Goal: Transaction & Acquisition: Purchase product/service

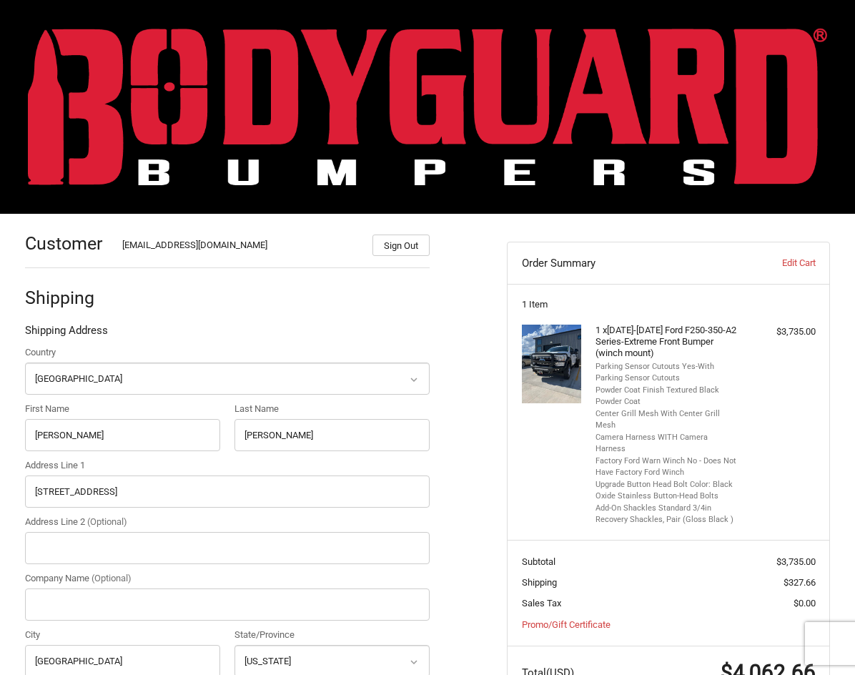
select select "US"
select select "VA"
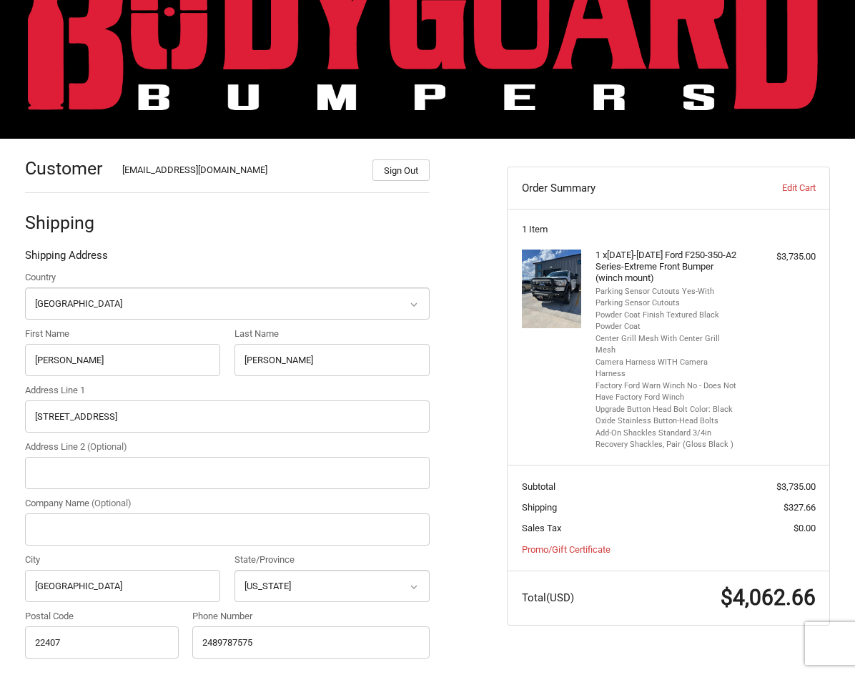
scroll to position [143, 0]
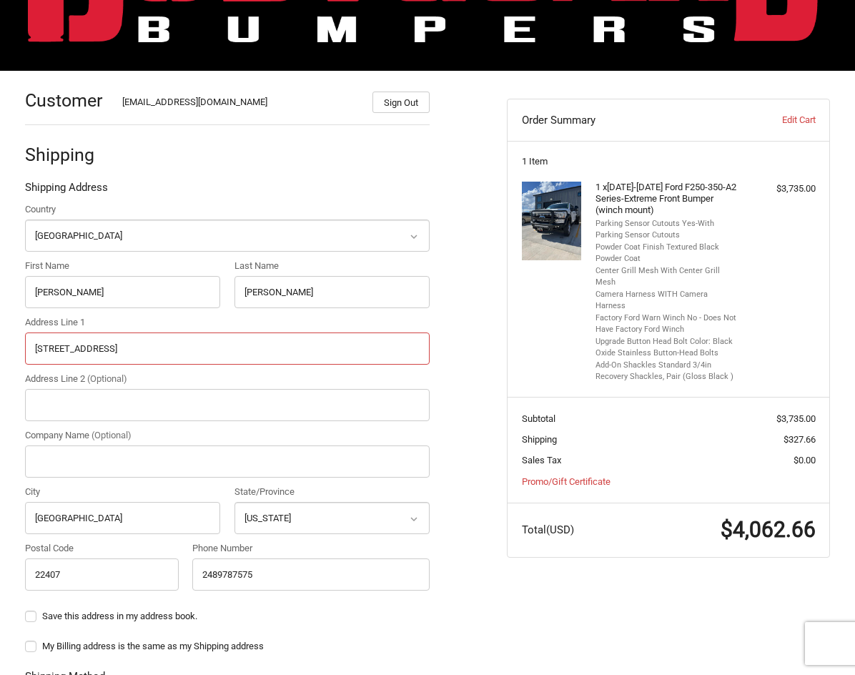
click at [159, 350] on input "5717 plank road" at bounding box center [227, 348] width 405 height 32
click at [159, 344] on input "5717 plank road" at bounding box center [227, 348] width 405 height 32
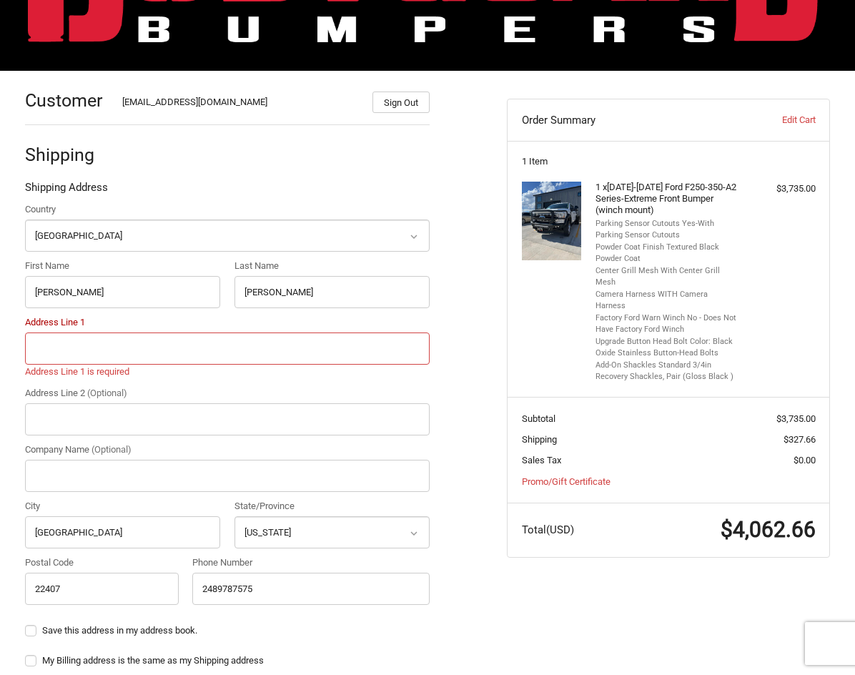
click at [159, 344] on input "Address Line 1" at bounding box center [227, 348] width 405 height 32
type input "11807 Gordon Road"
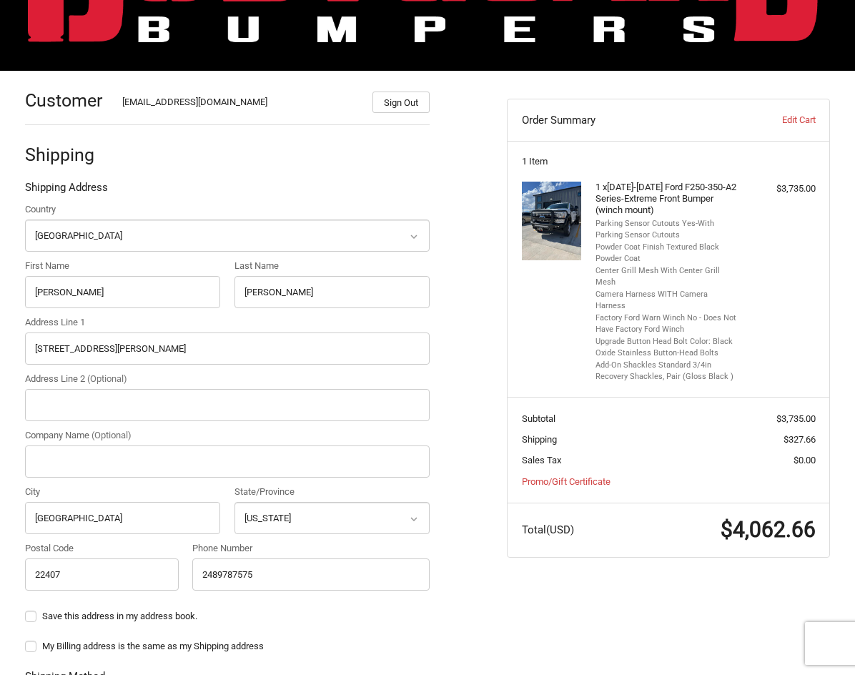
click at [260, 172] on div "Shipping" at bounding box center [227, 155] width 405 height 49
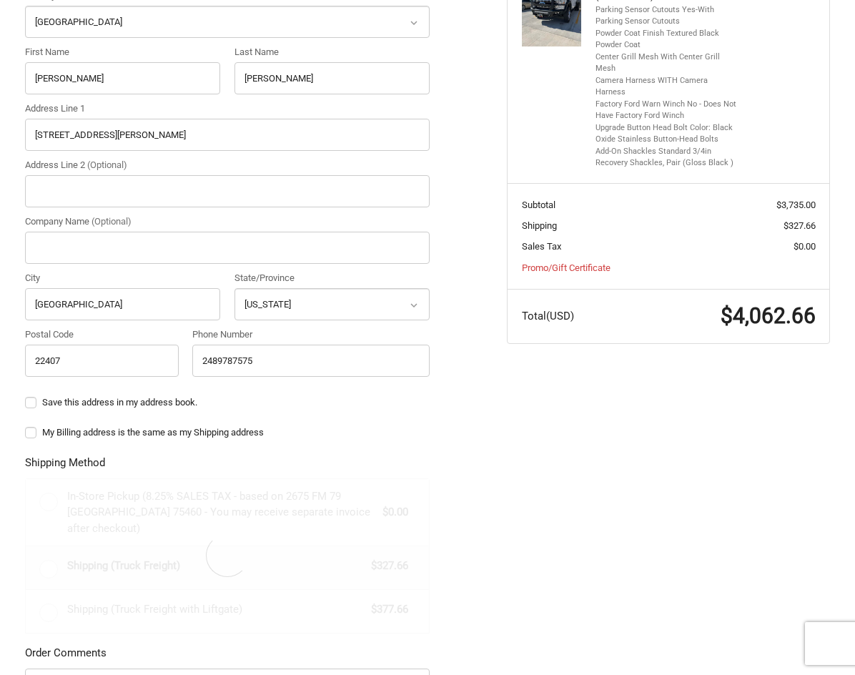
scroll to position [357, 0]
click at [36, 433] on label "My Billing address is the same as my Shipping address" at bounding box center [227, 431] width 405 height 11
click at [26, 425] on input "My Billing address is the same as my Shipping address" at bounding box center [25, 425] width 1 height 1
checkbox input "true"
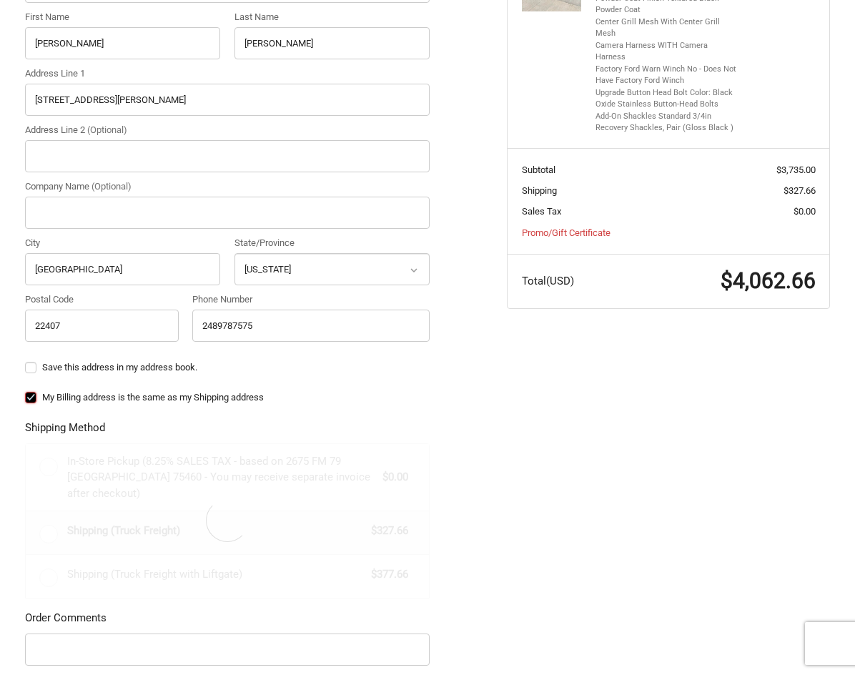
scroll to position [413, 0]
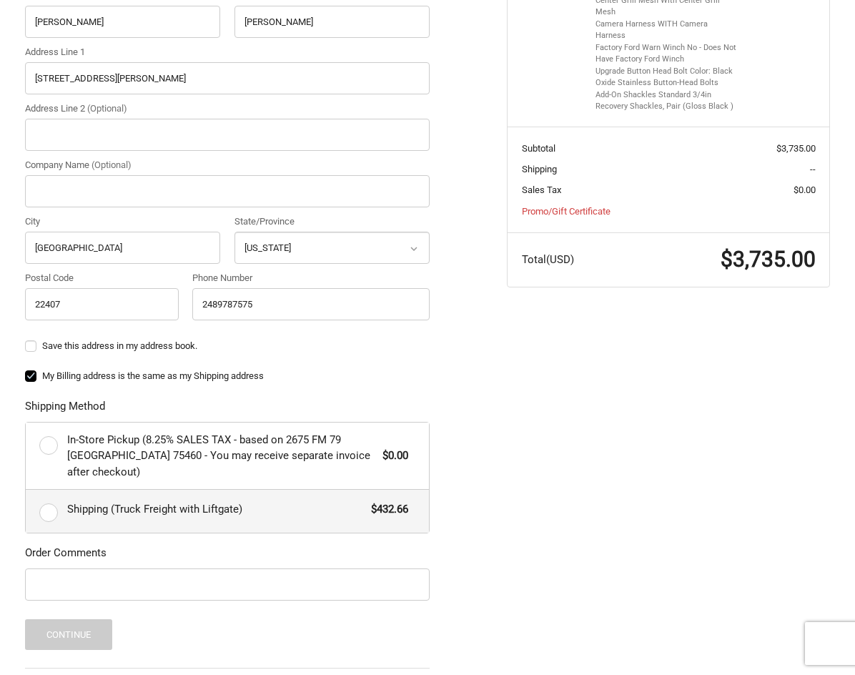
click at [49, 490] on label "Shipping (Truck Freight with Liftgate) $432.66" at bounding box center [228, 511] width 404 height 43
click at [26, 490] on input "Shipping (Truck Freight with Liftgate) $432.66" at bounding box center [26, 490] width 1 height 1
radio input "true"
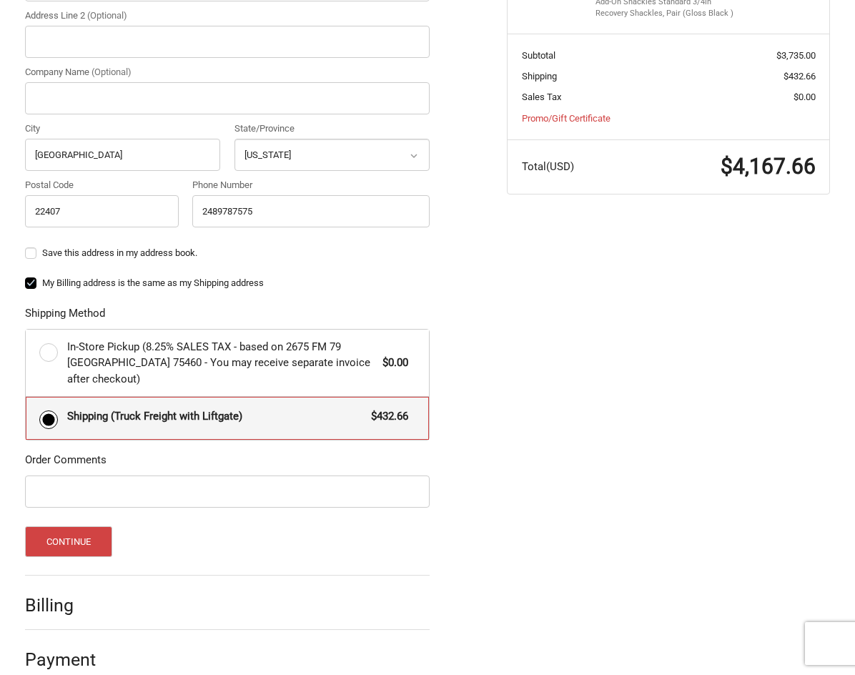
scroll to position [512, 0]
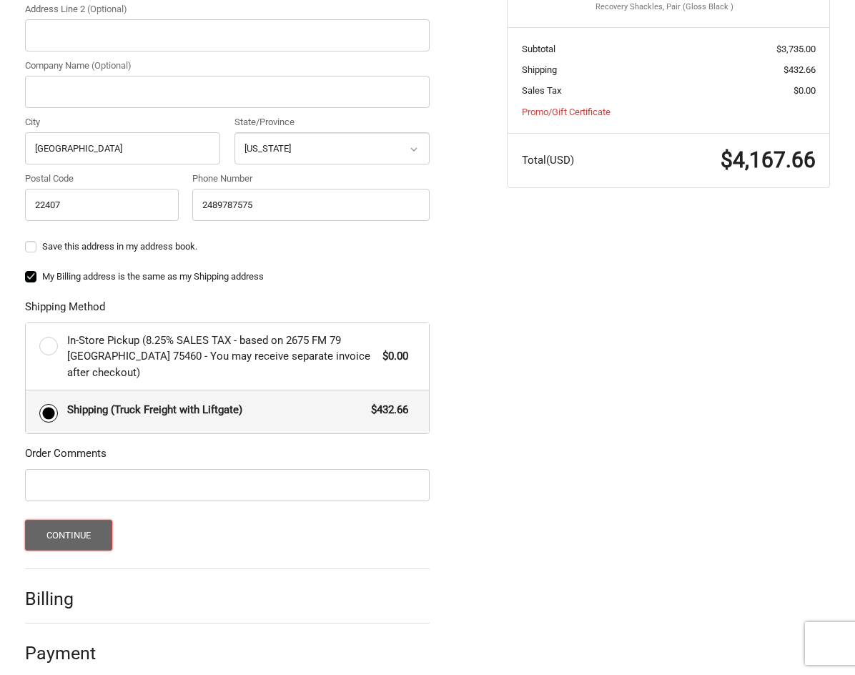
click at [75, 526] on button "Continue" at bounding box center [69, 535] width 88 height 31
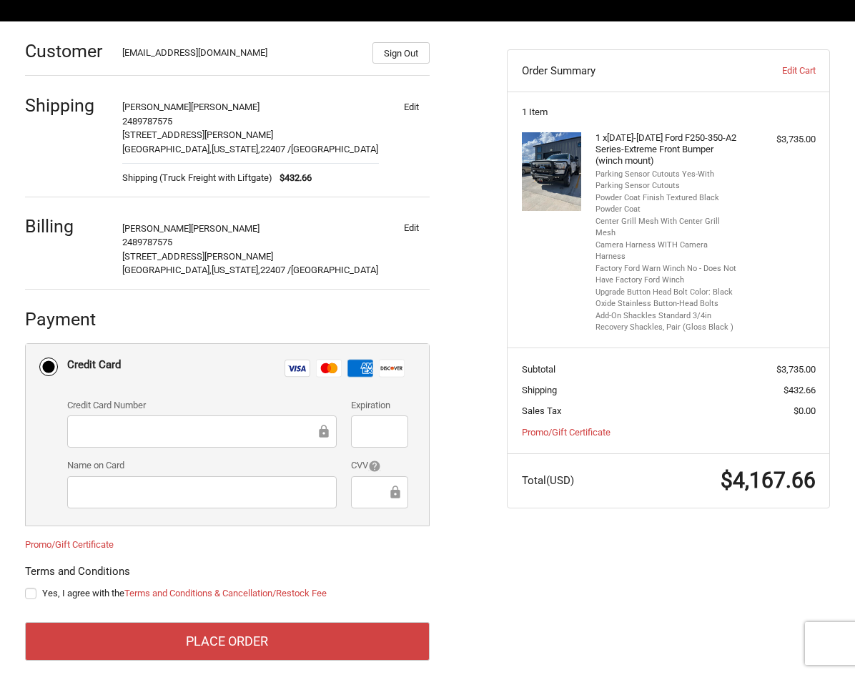
scroll to position [210, 0]
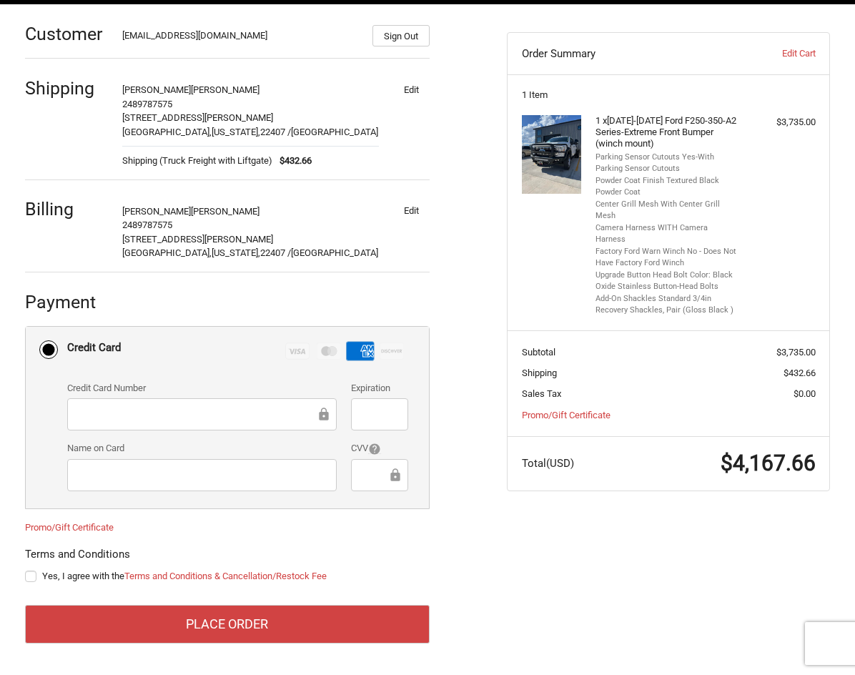
click at [521, 541] on div "Customer kintelfom@gmail.com Sign Out Shipping Kirk Brockman 2489787575 11807 G…" at bounding box center [427, 339] width 855 height 670
click at [30, 573] on label "Yes, I agree with the Terms and Conditions & Cancellation/Restock Fee" at bounding box center [227, 575] width 405 height 11
click at [26, 570] on input "Yes, I agree with the Terms and Conditions & Cancellation/Restock Fee" at bounding box center [25, 569] width 1 height 1
checkbox input "true"
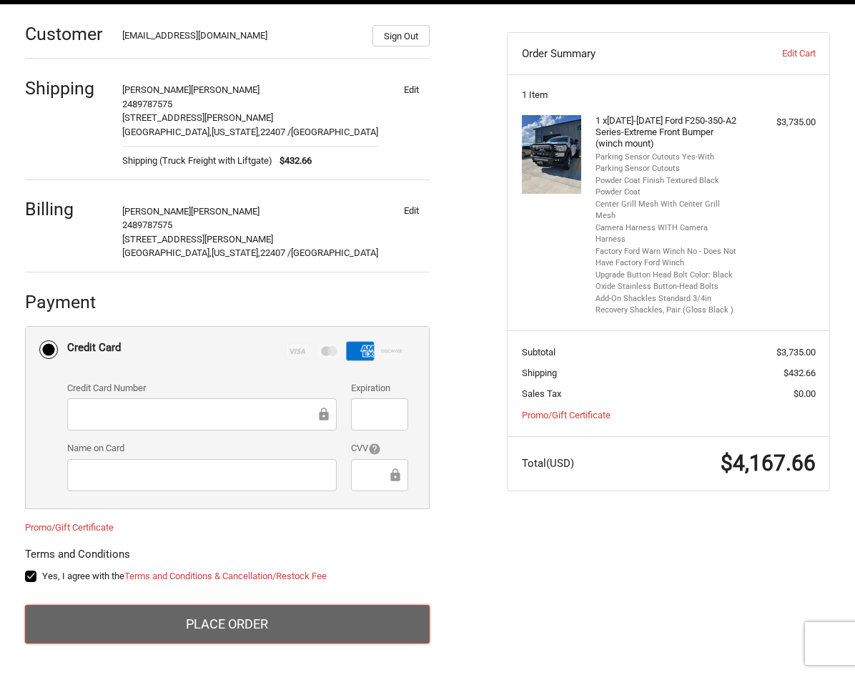
click at [275, 622] on button "Place Order" at bounding box center [227, 624] width 405 height 39
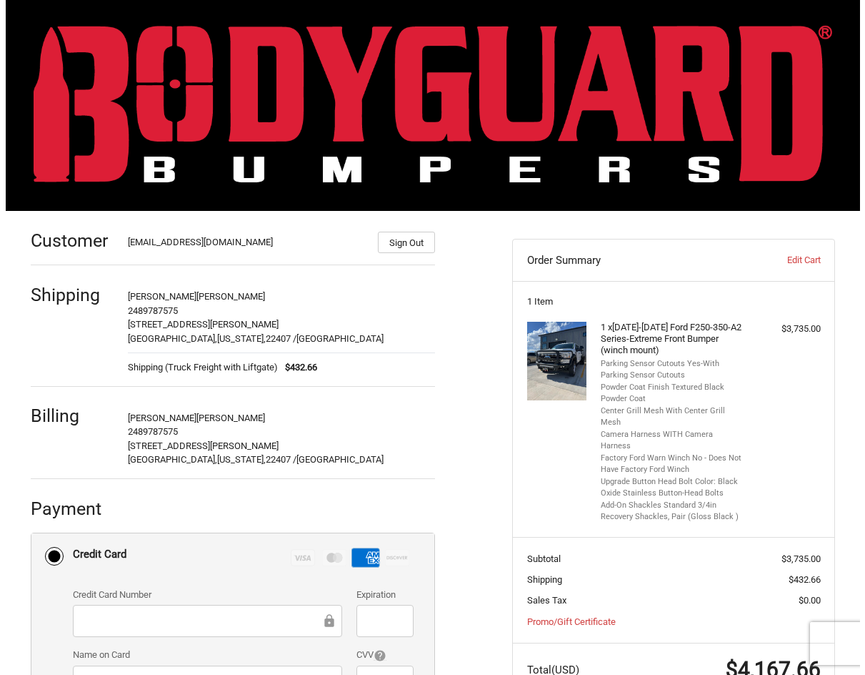
scroll to position [0, 0]
